Goal: Book appointment/travel/reservation

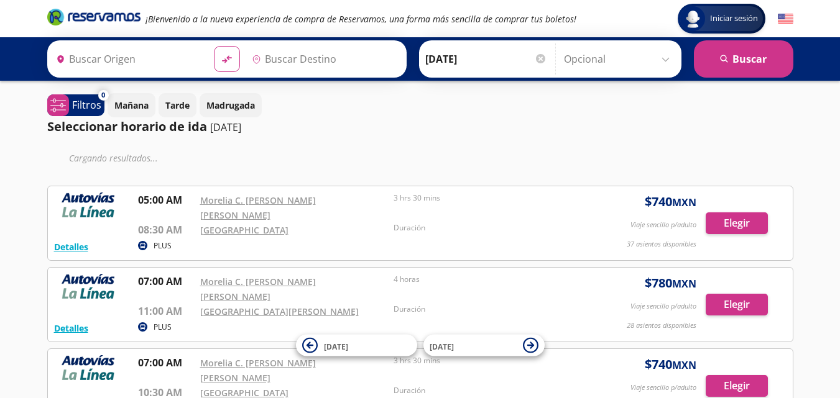
type input "[GEOGRAPHIC_DATA], [GEOGRAPHIC_DATA]"
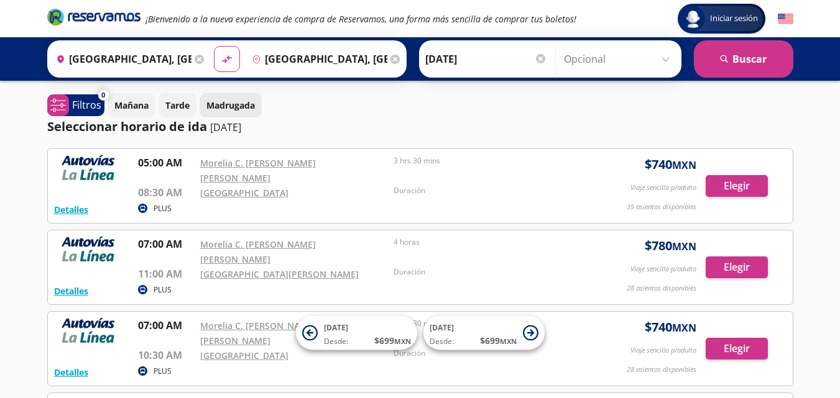
click at [230, 106] on p "Madrugada" at bounding box center [230, 105] width 48 height 13
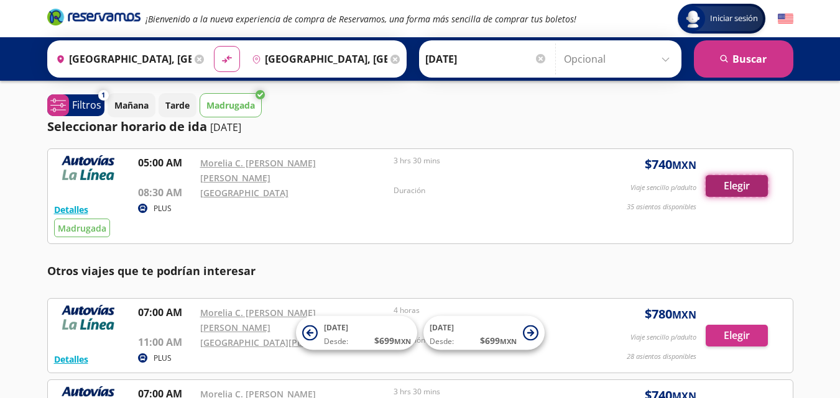
click at [727, 180] on button "Elegir" at bounding box center [736, 186] width 62 height 22
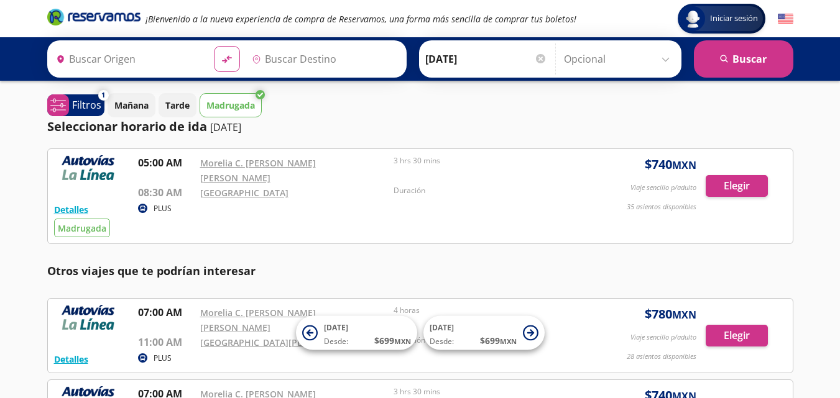
type input "[GEOGRAPHIC_DATA], [GEOGRAPHIC_DATA]"
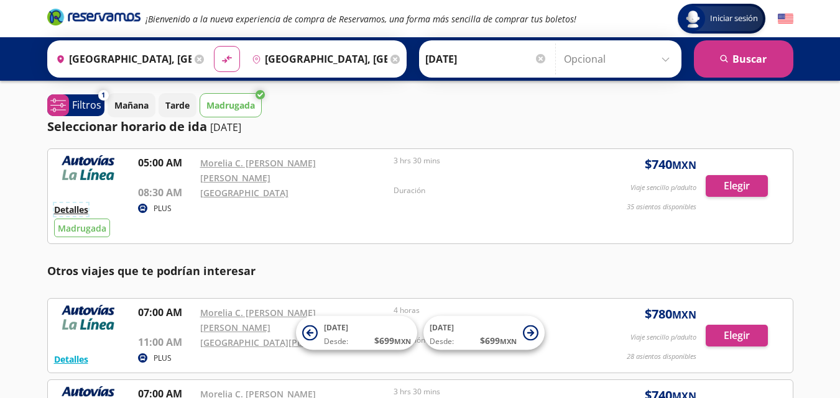
click at [74, 203] on button "Detalles" at bounding box center [71, 209] width 34 height 13
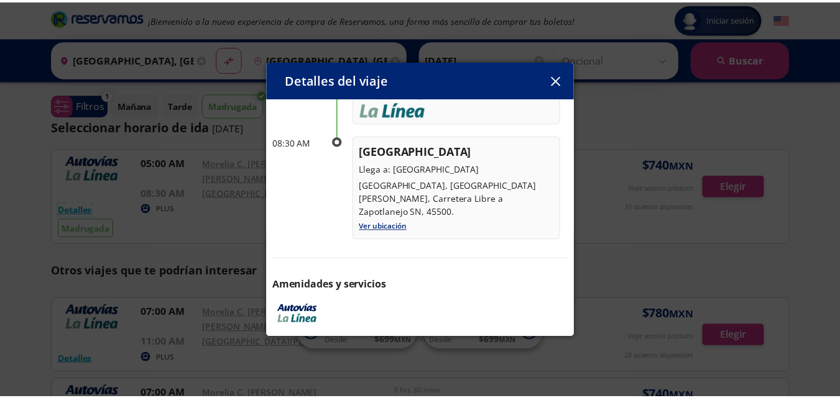
scroll to position [203, 0]
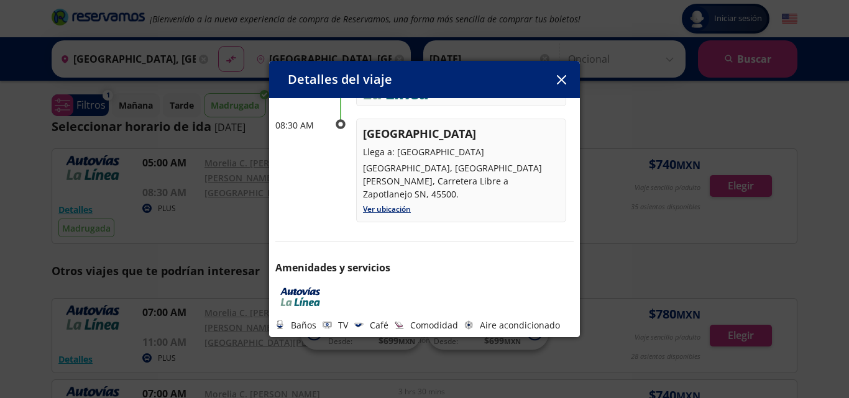
click at [560, 73] on button "button" at bounding box center [561, 79] width 19 height 19
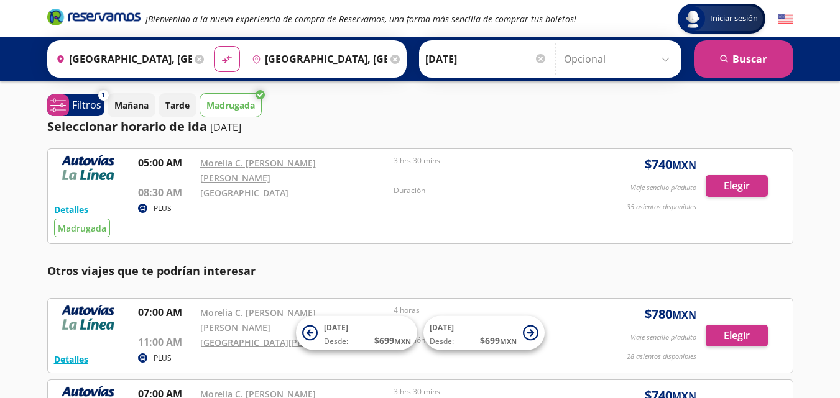
click at [679, 76] on div "Origen heroicons:map-pin-20-solid Morelia, Michoacán Destino pin-outline Guadal…" at bounding box center [420, 58] width 746 height 37
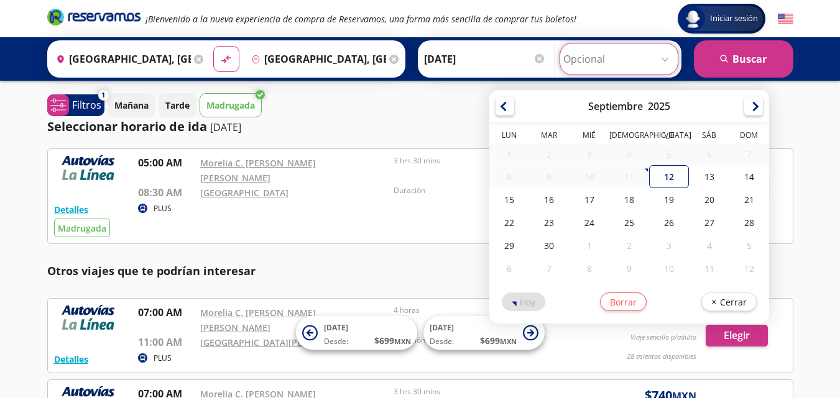
click at [666, 60] on input "Opcional" at bounding box center [618, 58] width 111 height 31
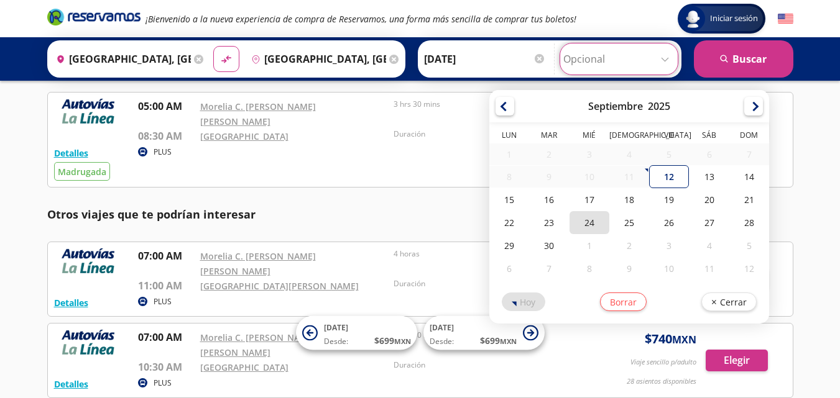
scroll to position [124, 0]
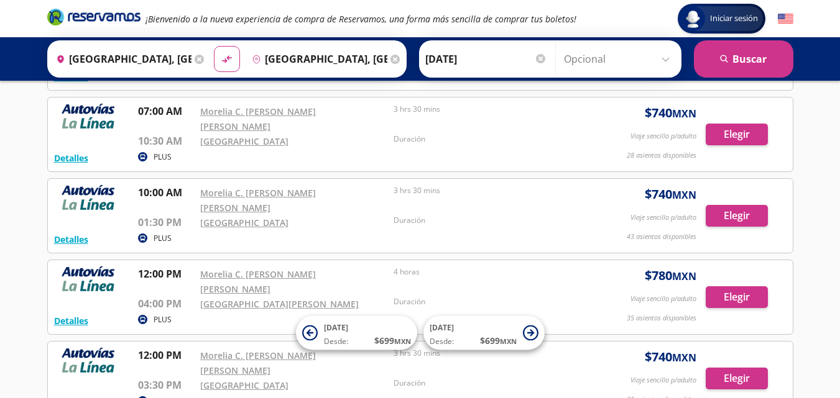
scroll to position [435, 0]
